Goal: Obtain resource: Download file/media

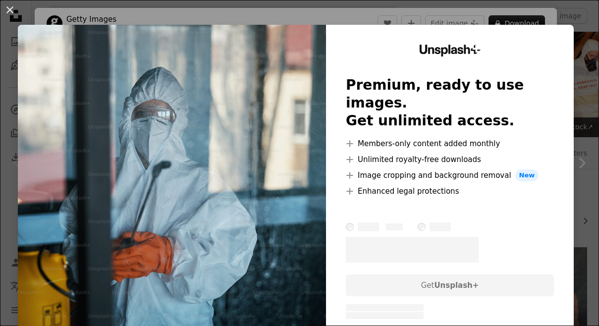
scroll to position [116, 0]
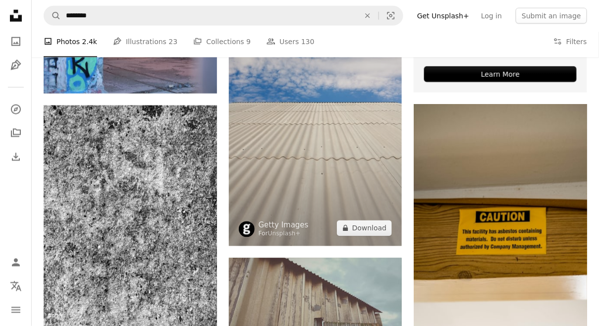
scroll to position [402, 0]
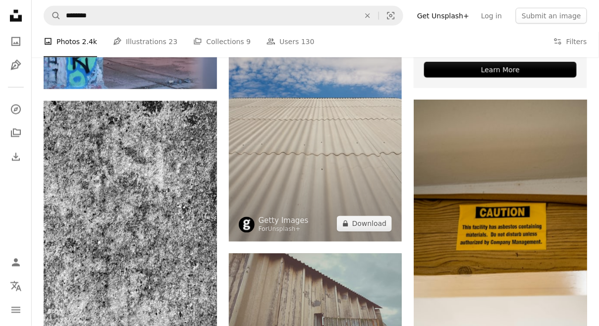
click at [244, 189] on img at bounding box center [316, 112] width 174 height 260
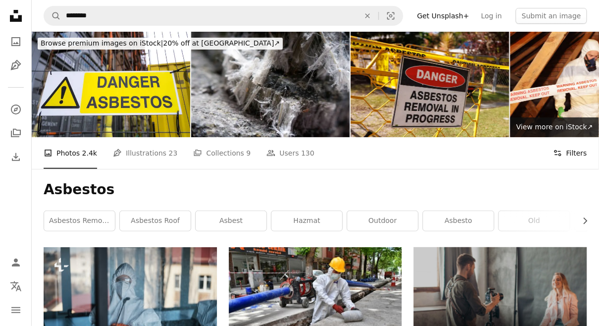
click at [579, 154] on button "Filters Filters" at bounding box center [571, 153] width 34 height 32
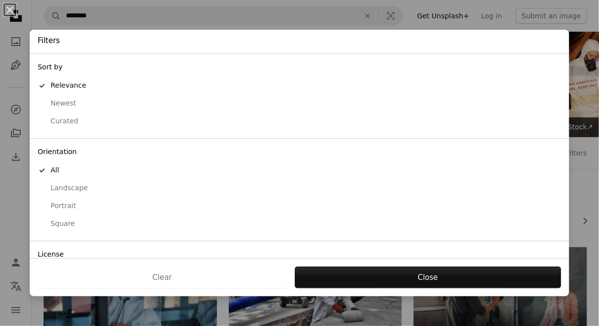
click at [69, 192] on div "Landscape" at bounding box center [300, 188] width 524 height 10
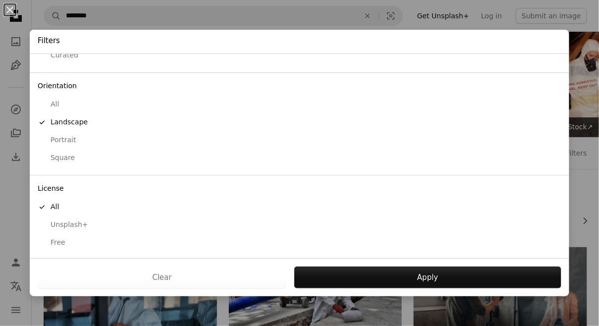
scroll to position [65, 0]
click at [60, 241] on div "Free" at bounding box center [300, 243] width 524 height 10
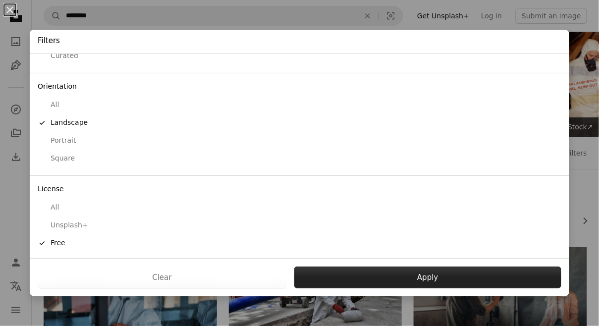
click at [384, 272] on button "Apply" at bounding box center [428, 278] width 267 height 22
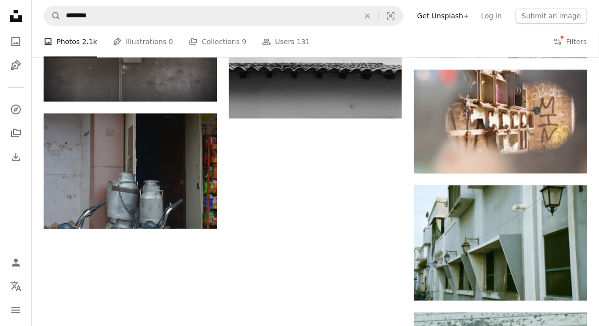
scroll to position [913, 0]
